Goal: Transaction & Acquisition: Purchase product/service

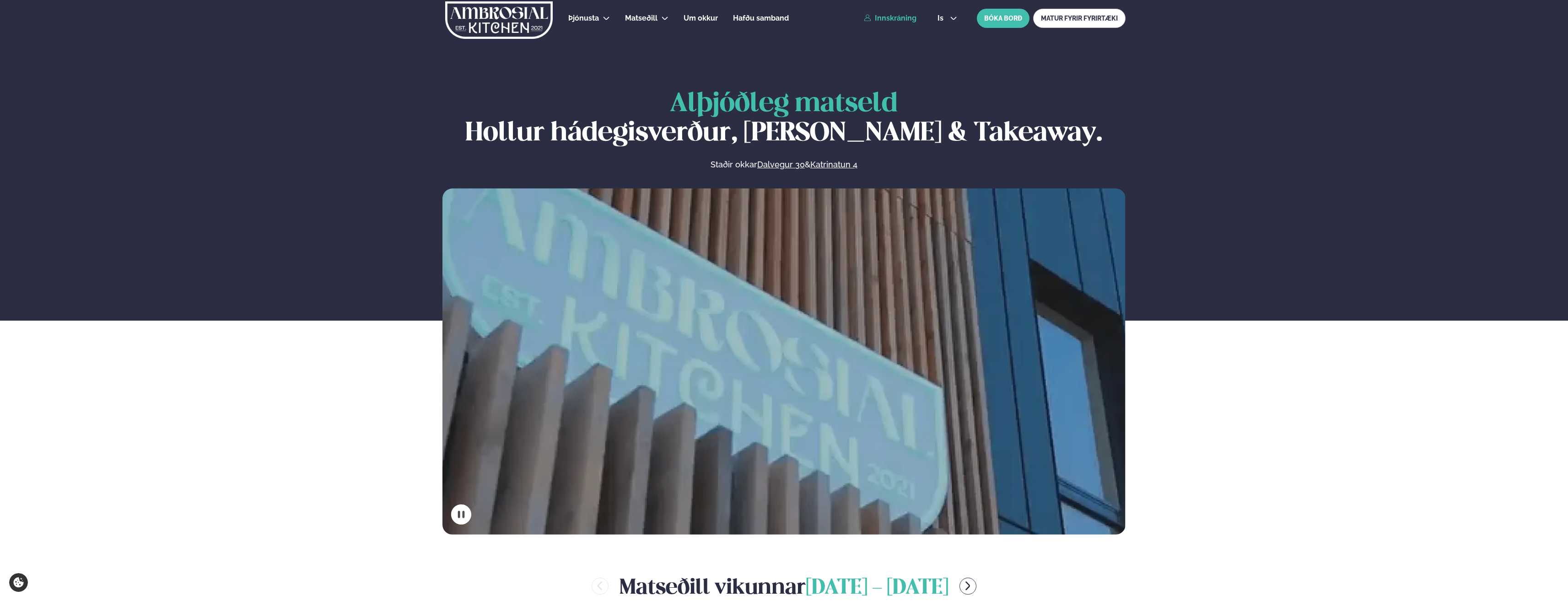
click at [903, 20] on link "Innskráning" at bounding box center [890, 18] width 53 height 8
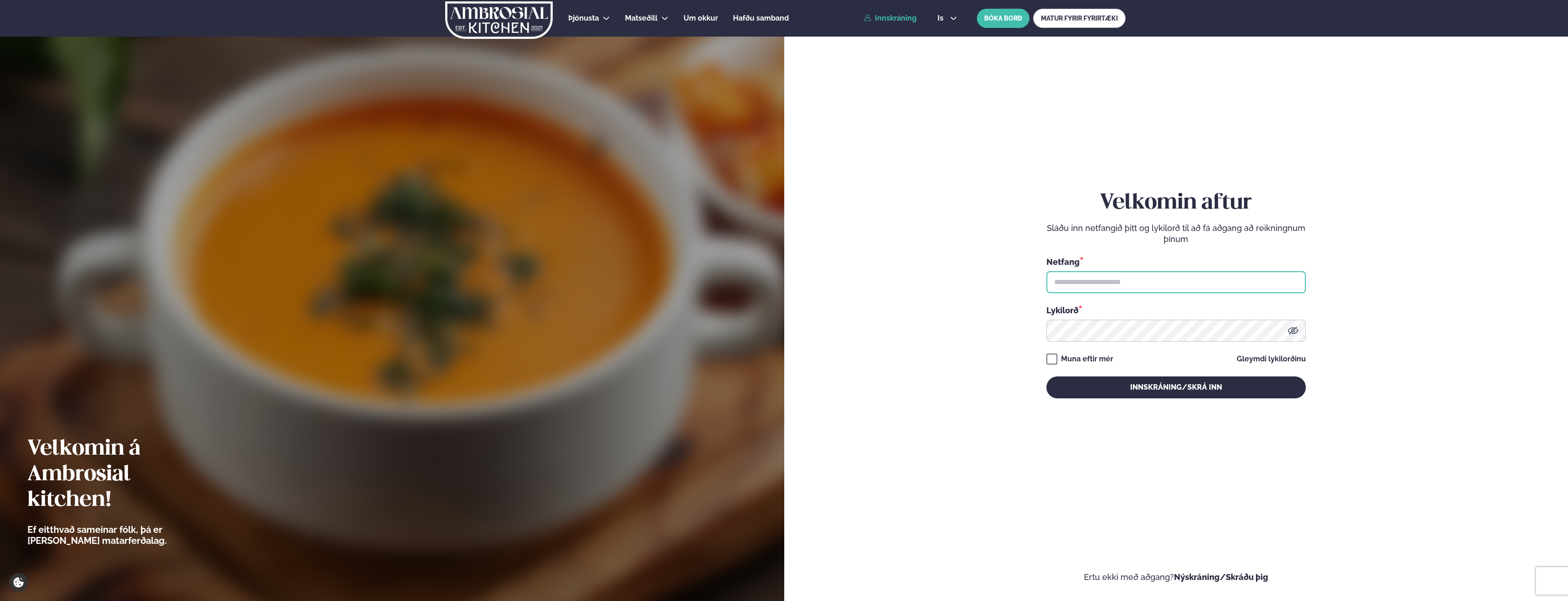
type input "**********"
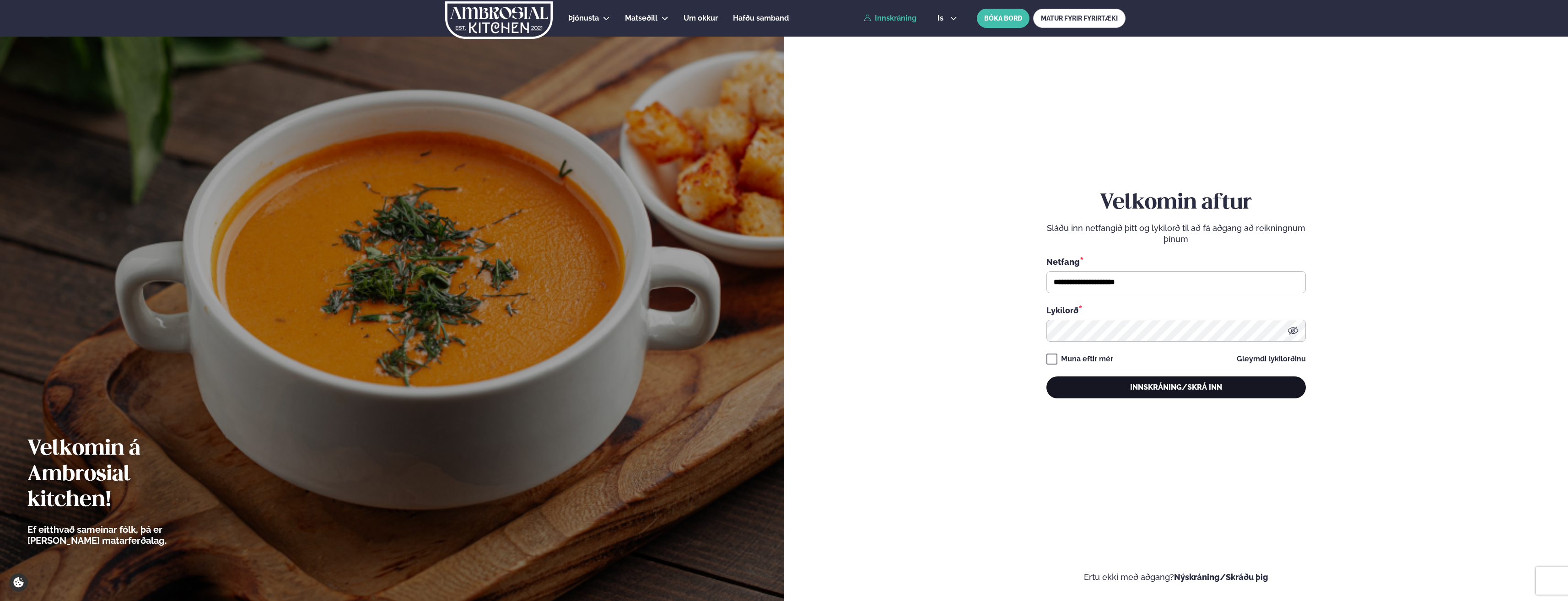
click at [1208, 381] on button "Innskráning/Skrá inn" at bounding box center [1176, 387] width 260 height 22
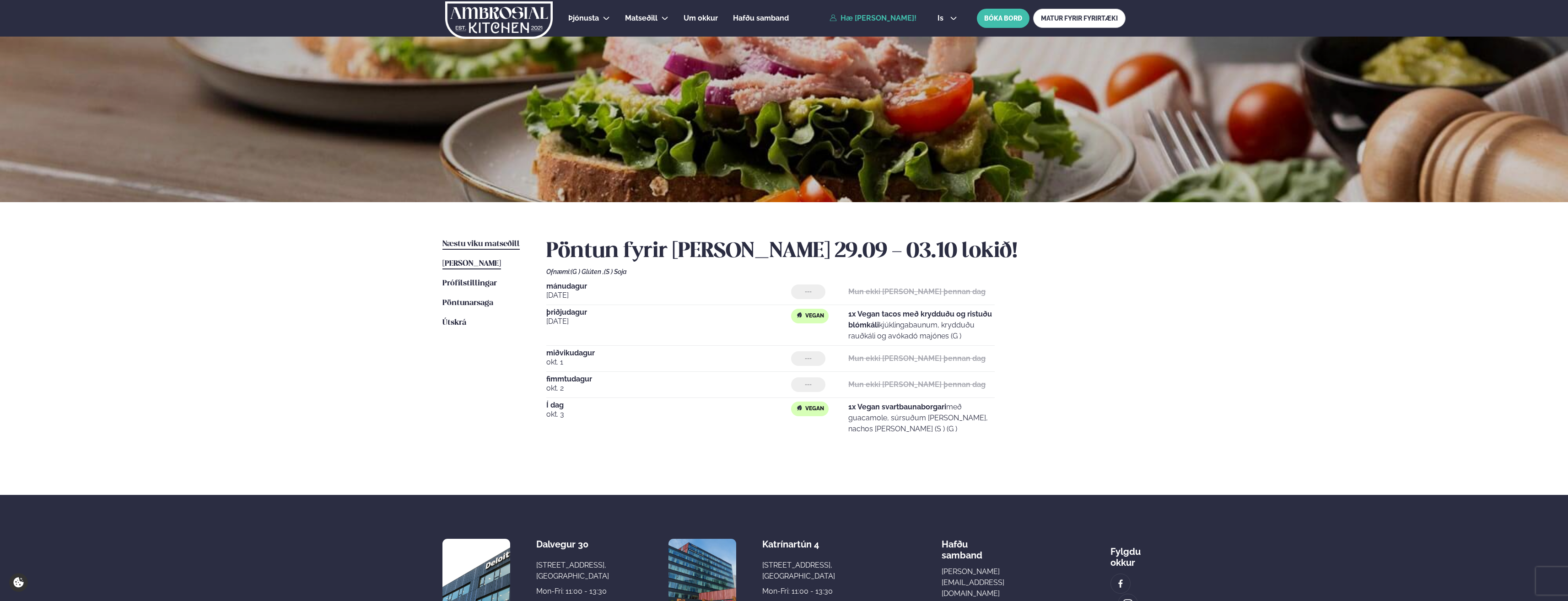
click at [450, 239] on link "Næstu [PERSON_NAME] matseðill Næsta vika" at bounding box center [481, 245] width 77 height 11
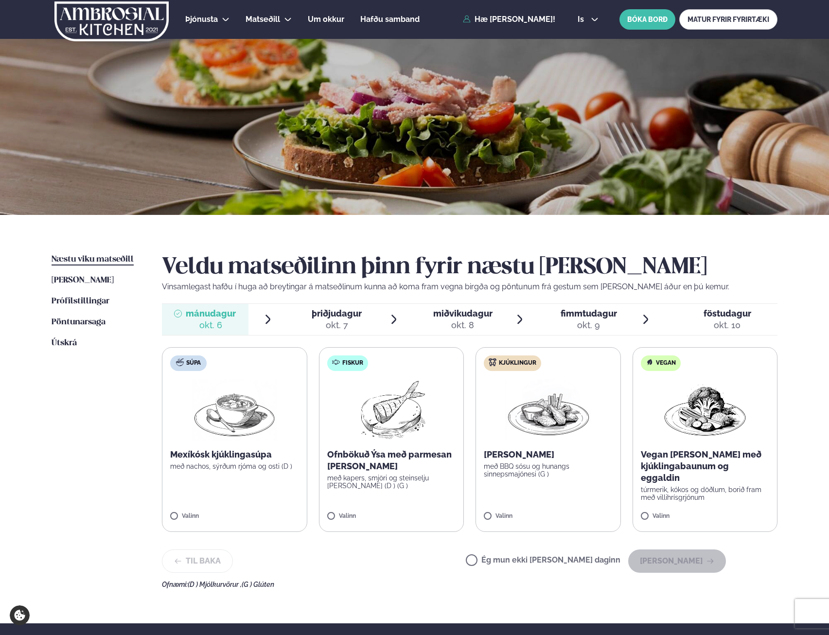
click at [396, 401] on img at bounding box center [391, 410] width 86 height 62
click at [689, 557] on button "[PERSON_NAME]" at bounding box center [677, 560] width 98 height 23
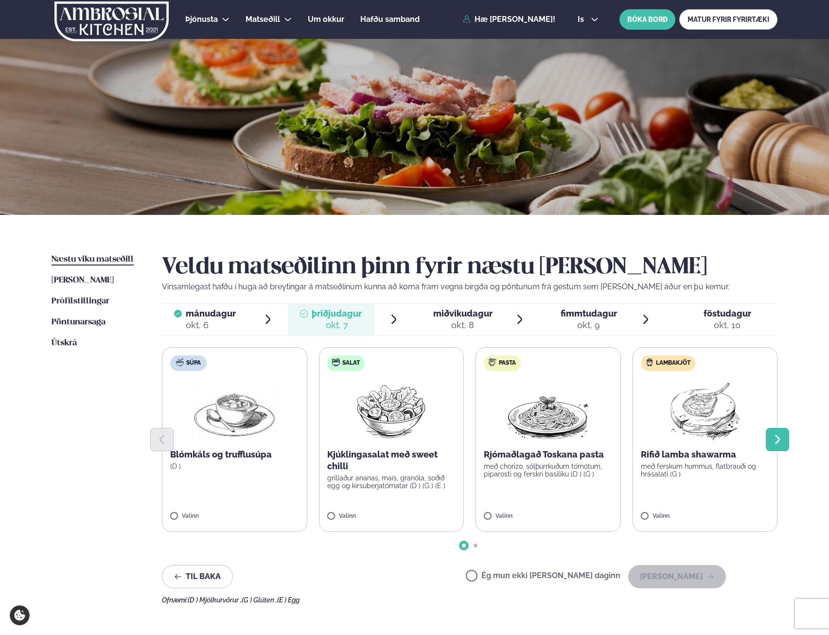
click at [773, 429] on button "Next slide" at bounding box center [777, 439] width 23 height 23
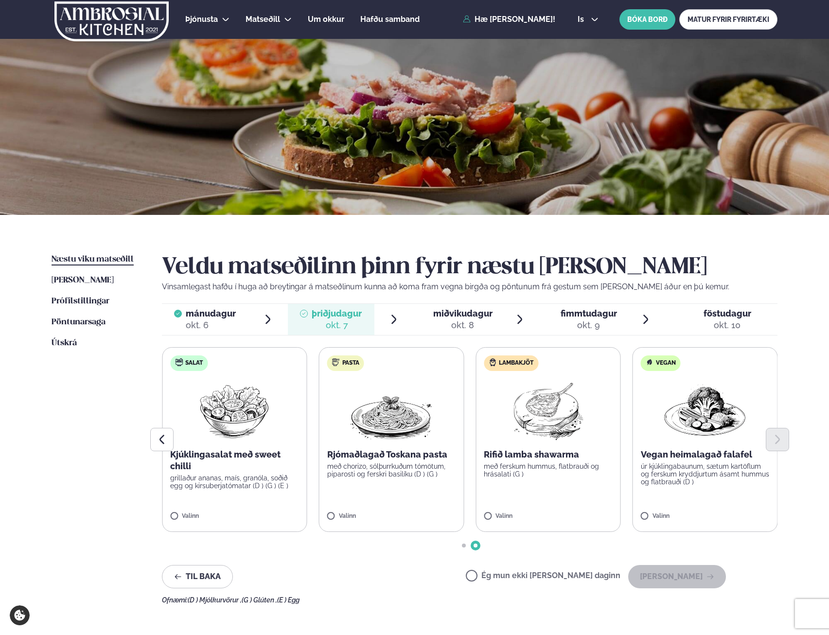
click at [712, 508] on label "Vegan Vegan heimalagað falafel úr kjúklingabaunum, sætum kartöflum og ferskum k…" at bounding box center [705, 439] width 145 height 185
click at [707, 579] on button "[PERSON_NAME]" at bounding box center [677, 576] width 98 height 23
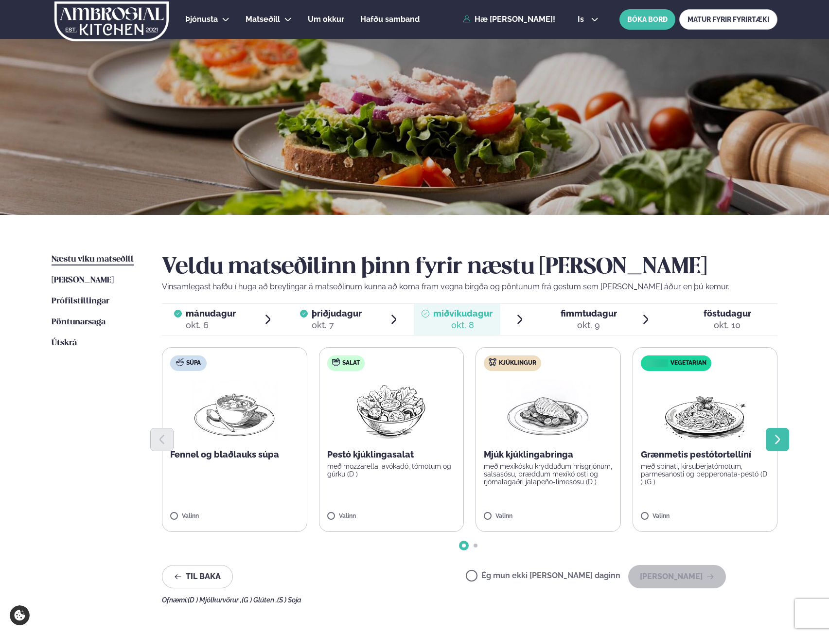
click at [782, 440] on icon "Next slide" at bounding box center [778, 440] width 12 height 12
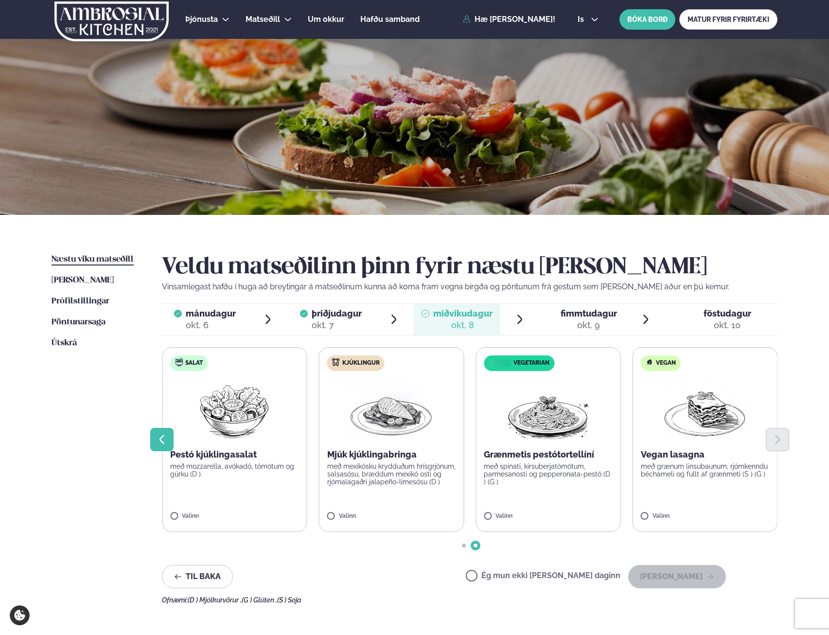
click at [159, 442] on icon "Previous slide" at bounding box center [162, 440] width 12 height 12
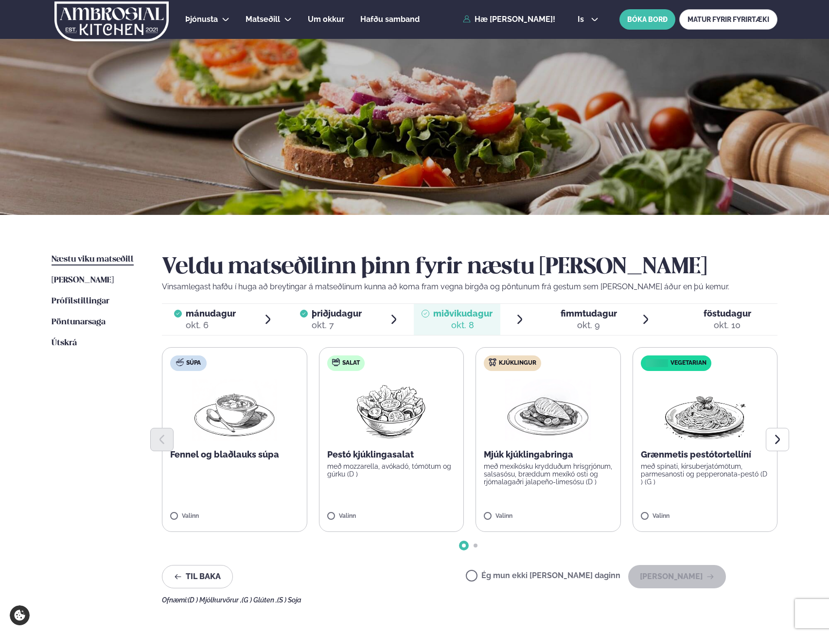
click at [522, 583] on div "Ég mun ekki [PERSON_NAME] daginn [PERSON_NAME]" at bounding box center [596, 576] width 260 height 23
click at [528, 579] on label "Ég mun ekki [PERSON_NAME] daginn" at bounding box center [543, 577] width 155 height 10
click at [683, 568] on button "[PERSON_NAME]" at bounding box center [677, 576] width 98 height 23
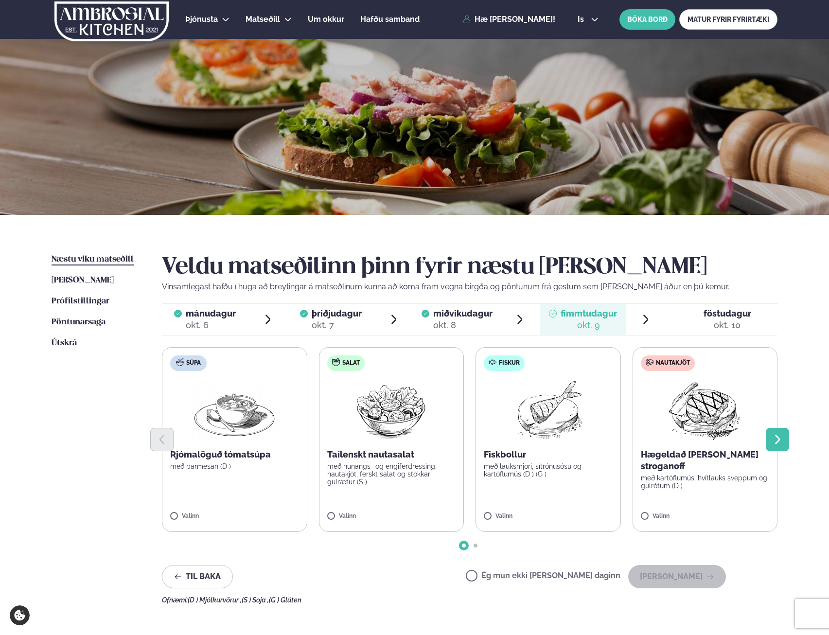
click at [784, 437] on button "Next slide" at bounding box center [777, 439] width 23 height 23
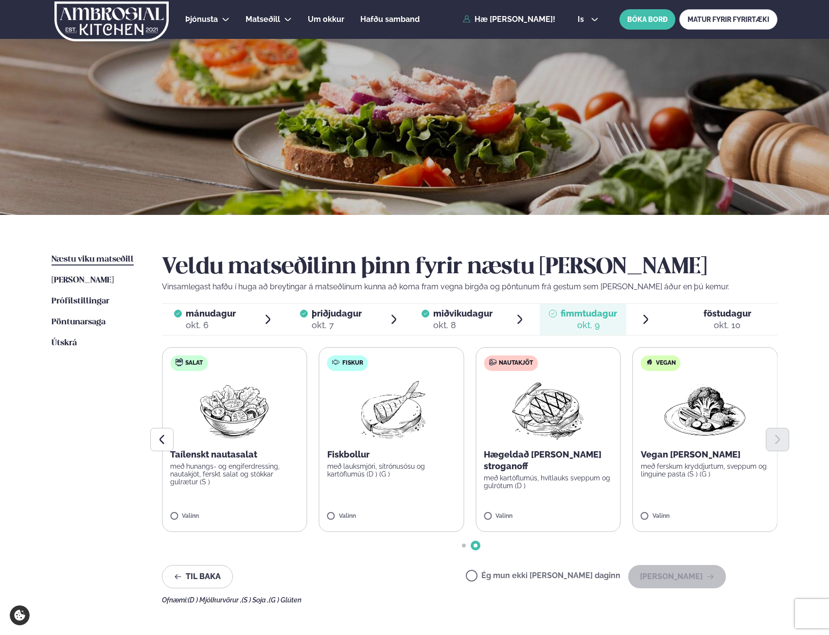
click at [538, 573] on label "Ég mun ekki [PERSON_NAME] daginn" at bounding box center [543, 577] width 155 height 10
click at [704, 580] on button "[PERSON_NAME]" at bounding box center [677, 576] width 98 height 23
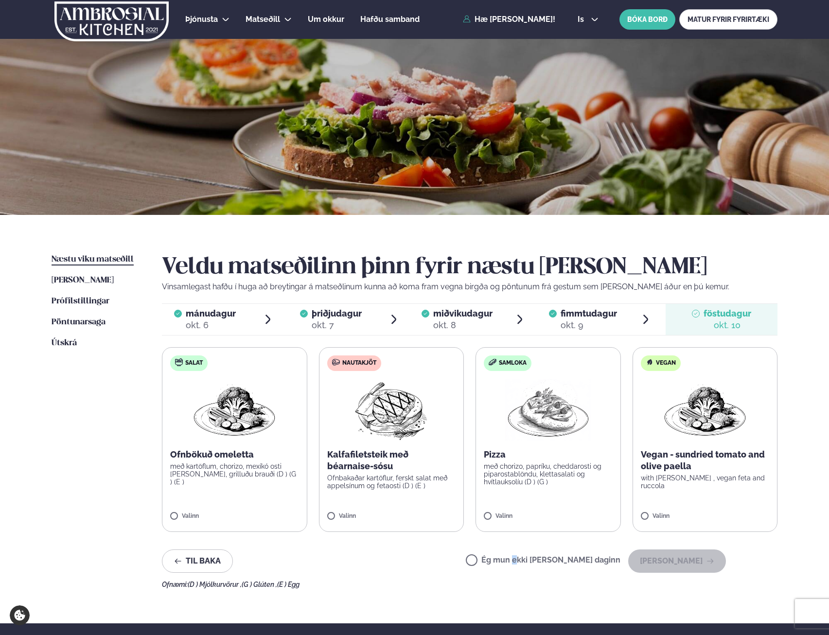
click at [547, 563] on label "Ég mun ekki [PERSON_NAME] daginn" at bounding box center [543, 561] width 155 height 10
click at [702, 561] on button "[PERSON_NAME]" at bounding box center [677, 560] width 98 height 23
